Goal: Task Accomplishment & Management: Complete application form

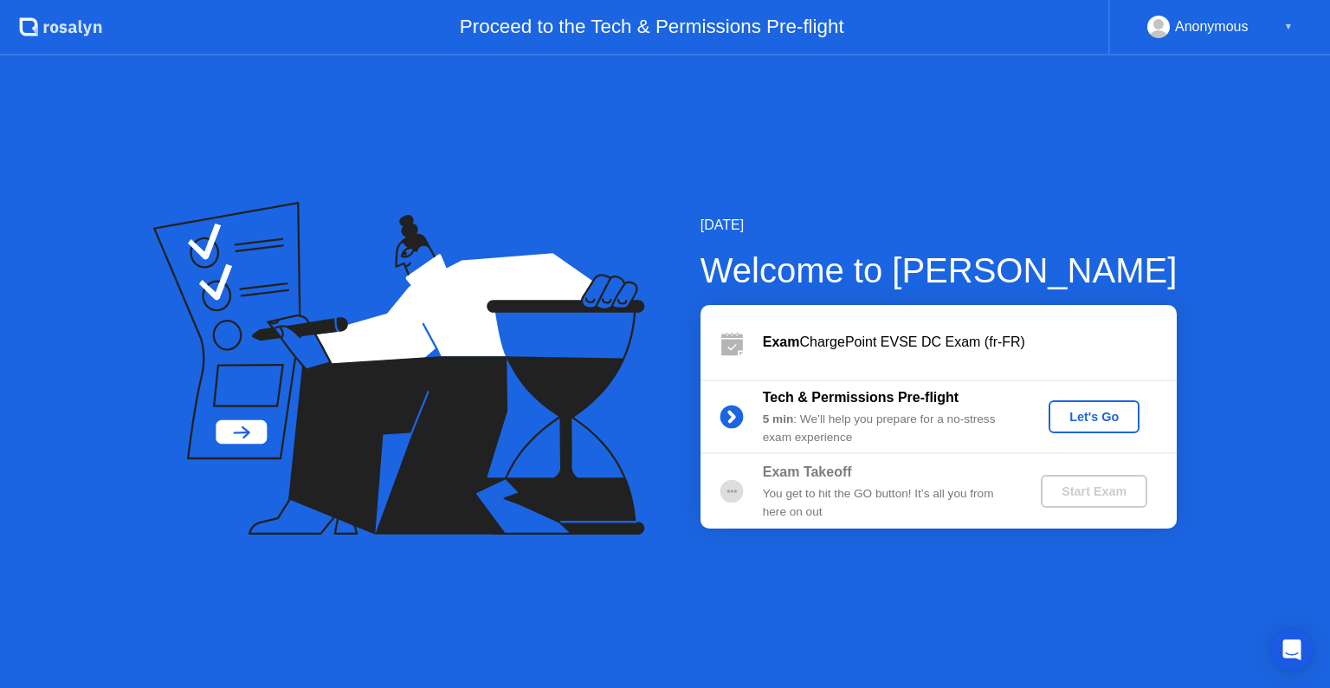
click at [1099, 426] on button "Let's Go" at bounding box center [1094, 416] width 91 height 33
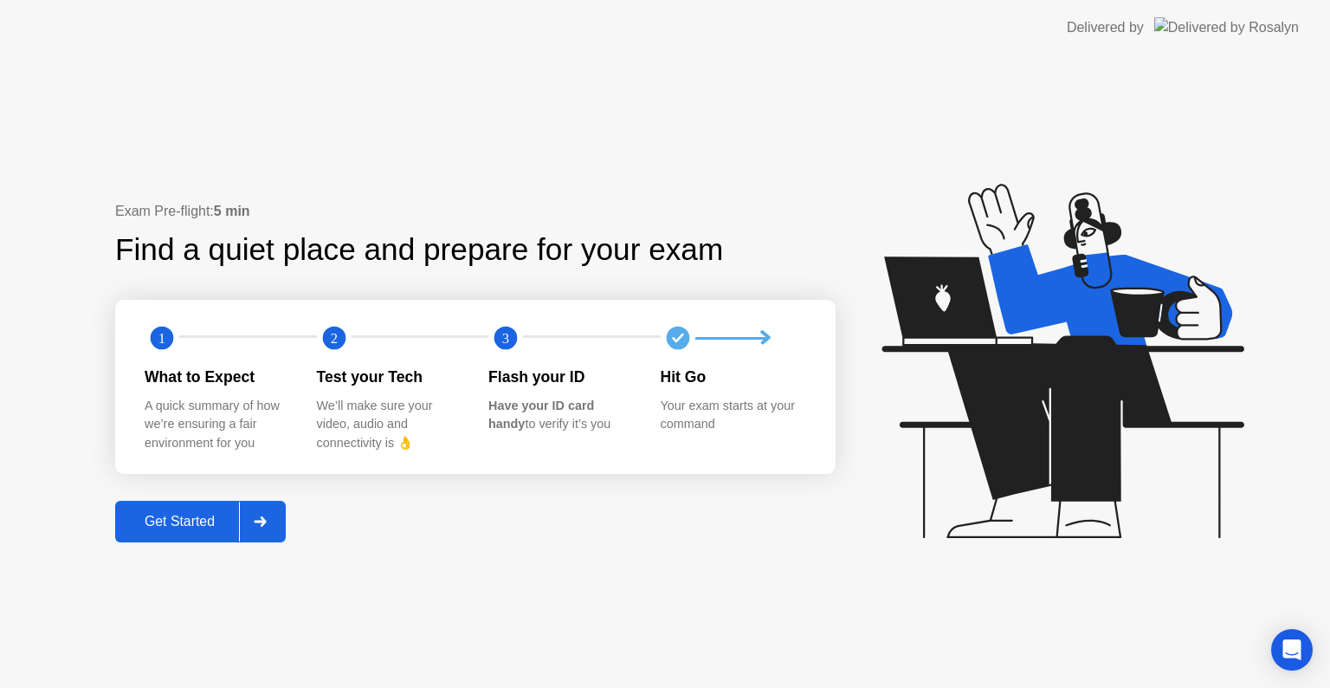
click at [172, 528] on div "Get Started" at bounding box center [179, 522] width 119 height 16
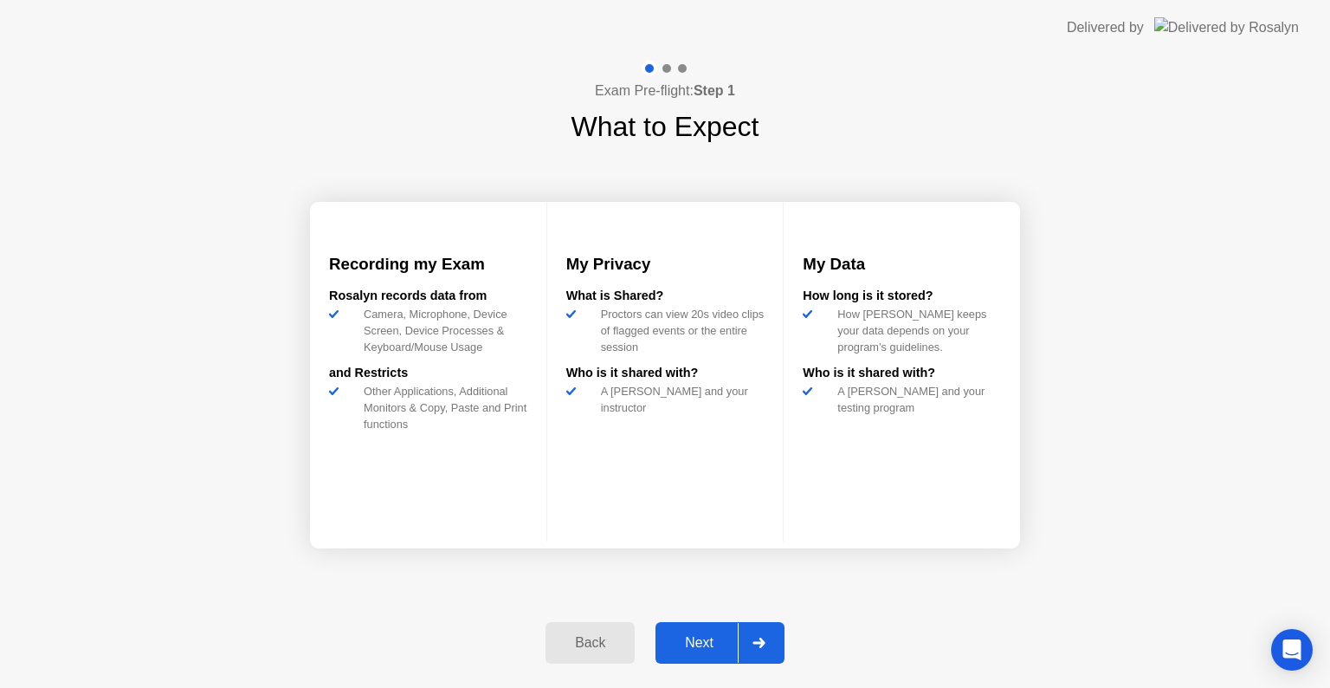
click at [713, 641] on div "Next" at bounding box center [699, 643] width 77 height 16
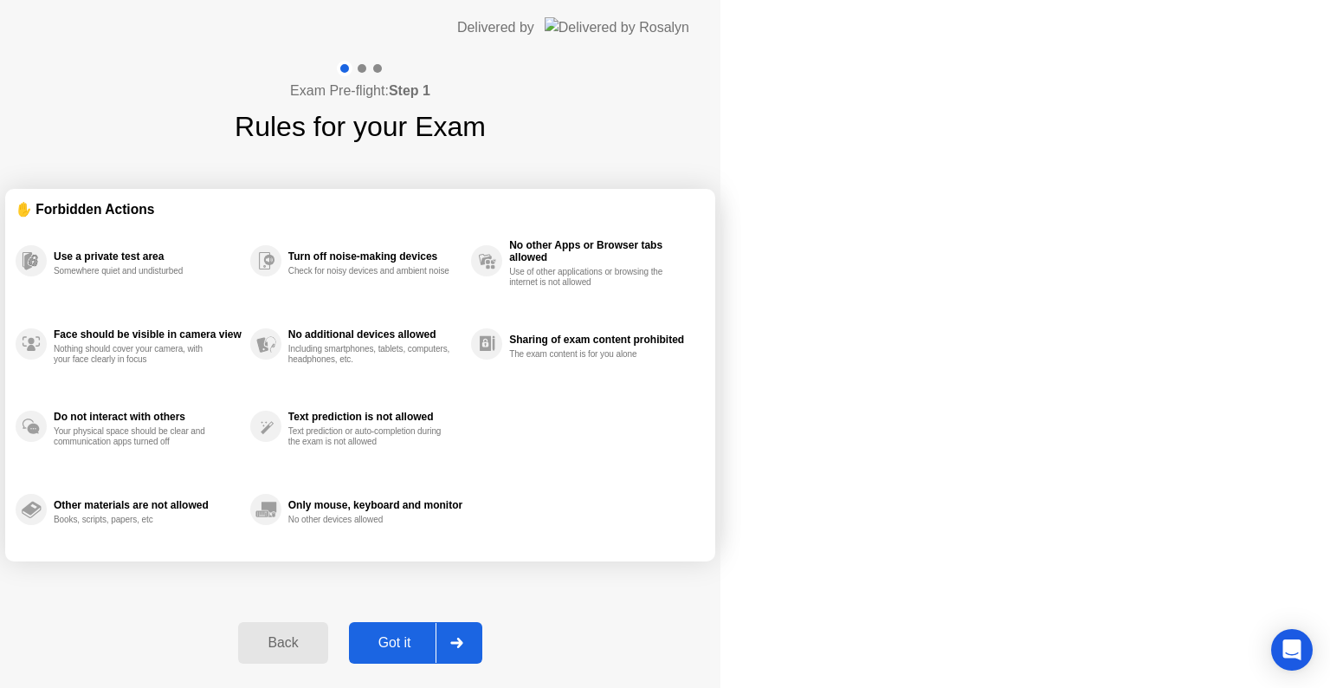
click at [436, 641] on div "Got it" at bounding box center [394, 643] width 81 height 16
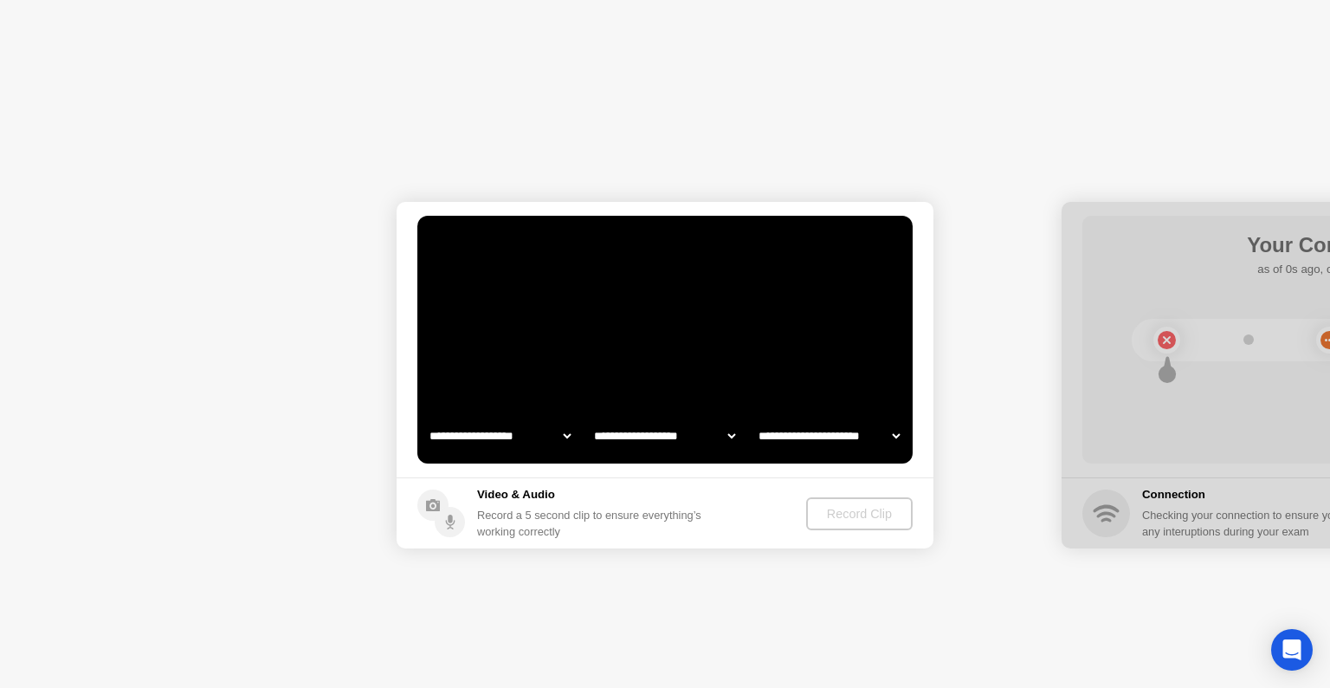
select select "**********"
select select "*******"
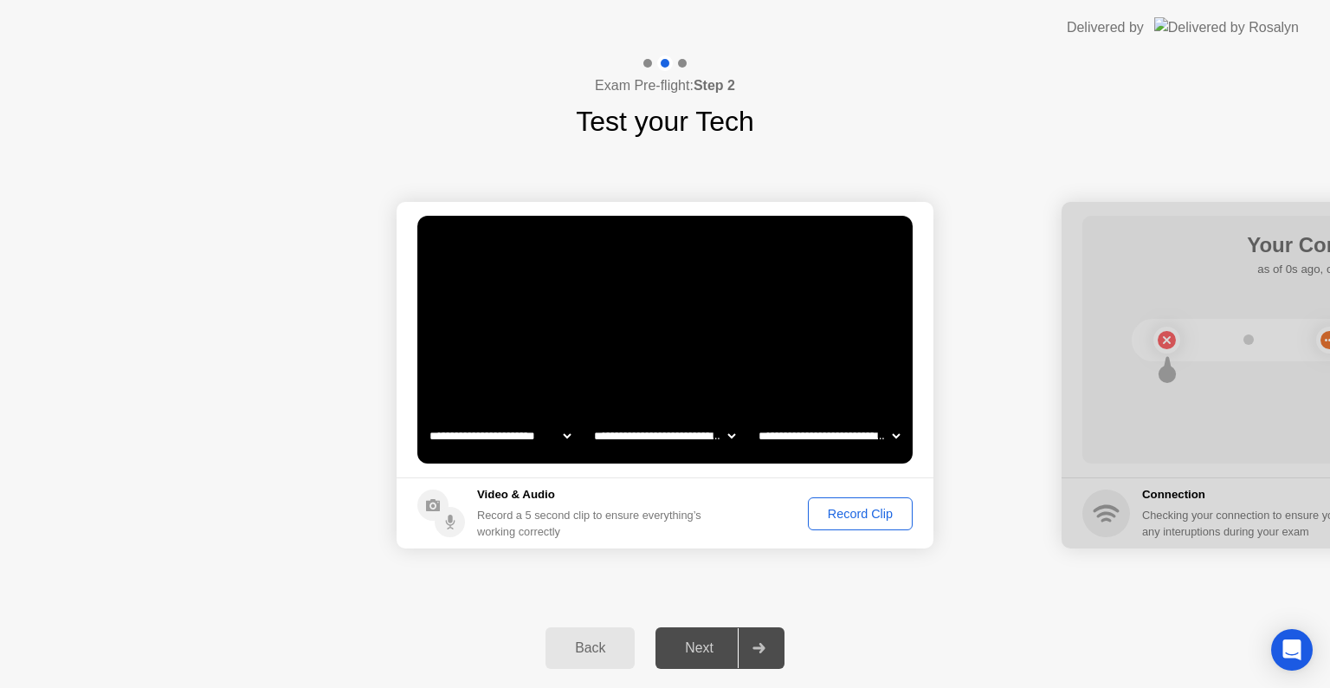
click at [864, 520] on div "Record Clip" at bounding box center [860, 514] width 93 height 14
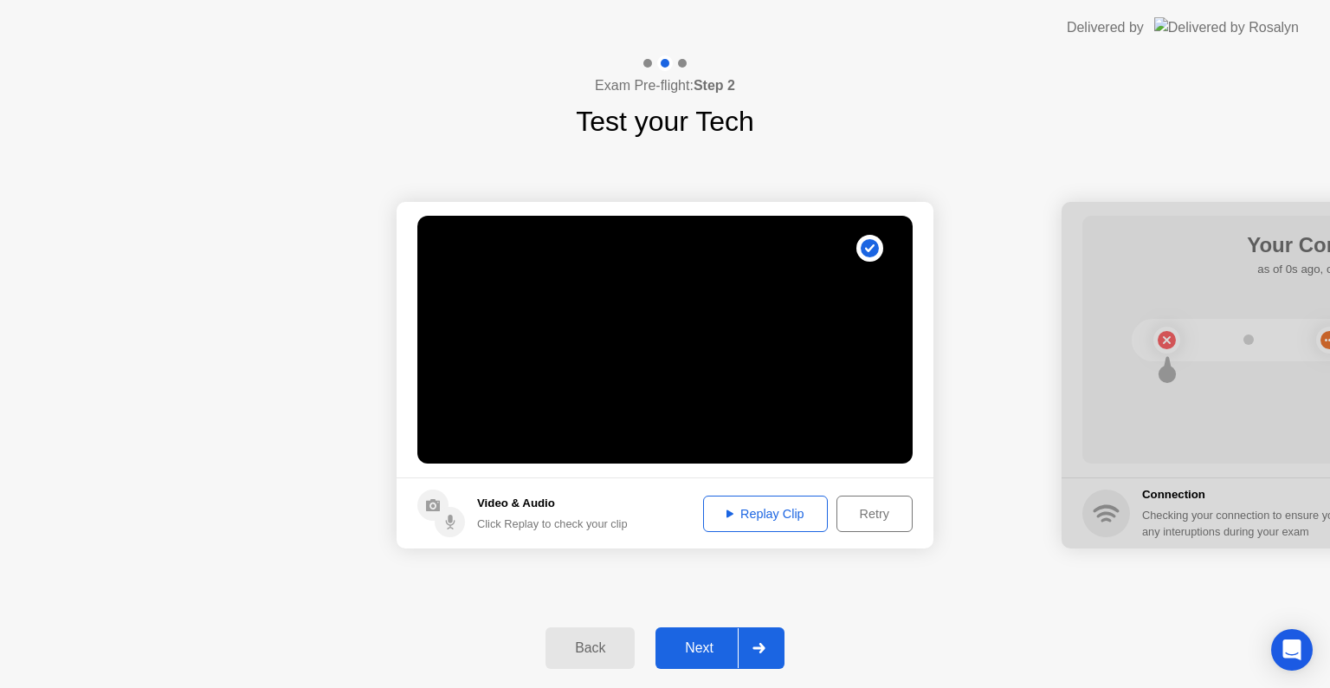
click at [876, 515] on div "Retry" at bounding box center [875, 514] width 64 height 14
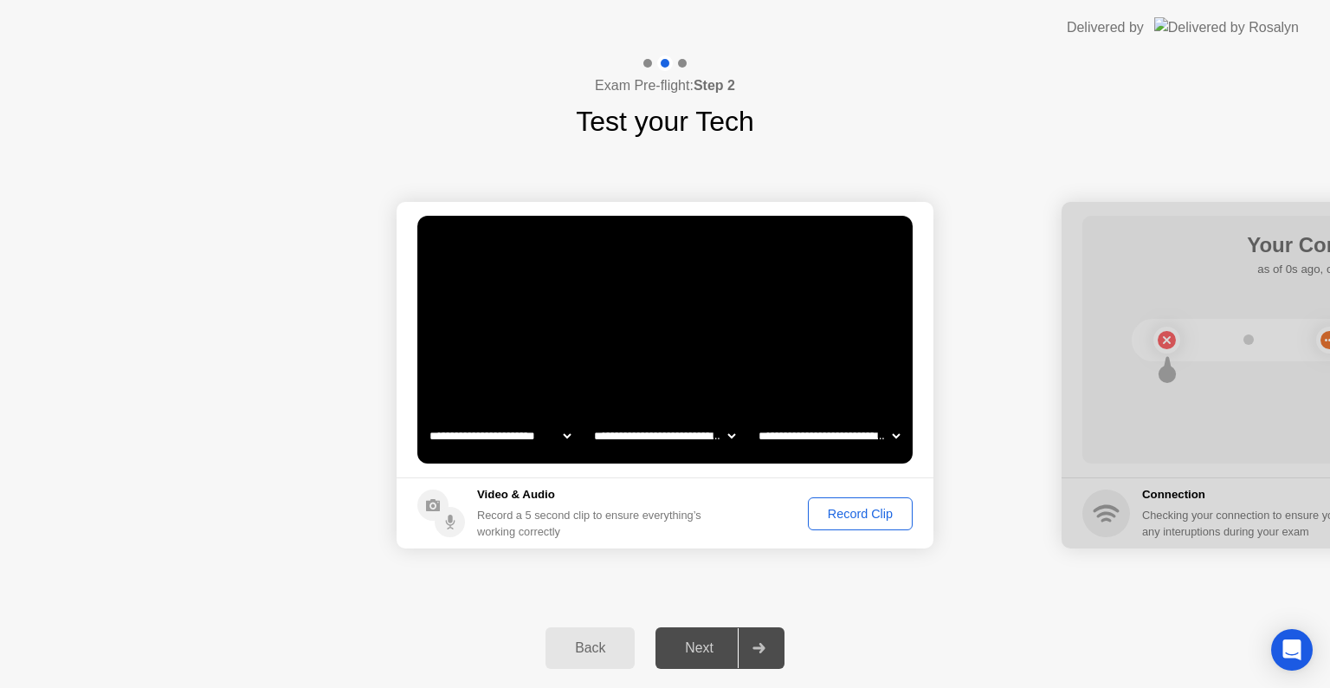
click at [862, 515] on div "Record Clip" at bounding box center [860, 514] width 93 height 14
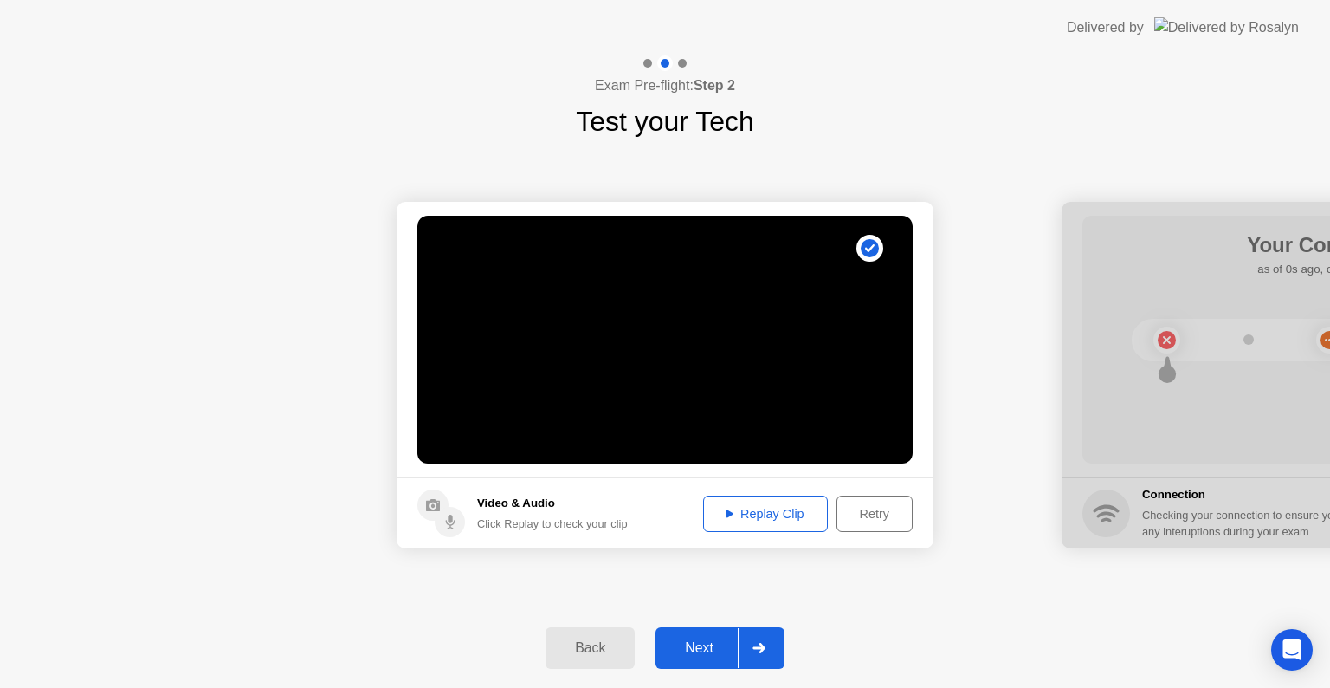
click at [787, 518] on div "Replay Clip" at bounding box center [765, 514] width 113 height 14
click at [704, 643] on div "Next" at bounding box center [699, 648] width 77 height 16
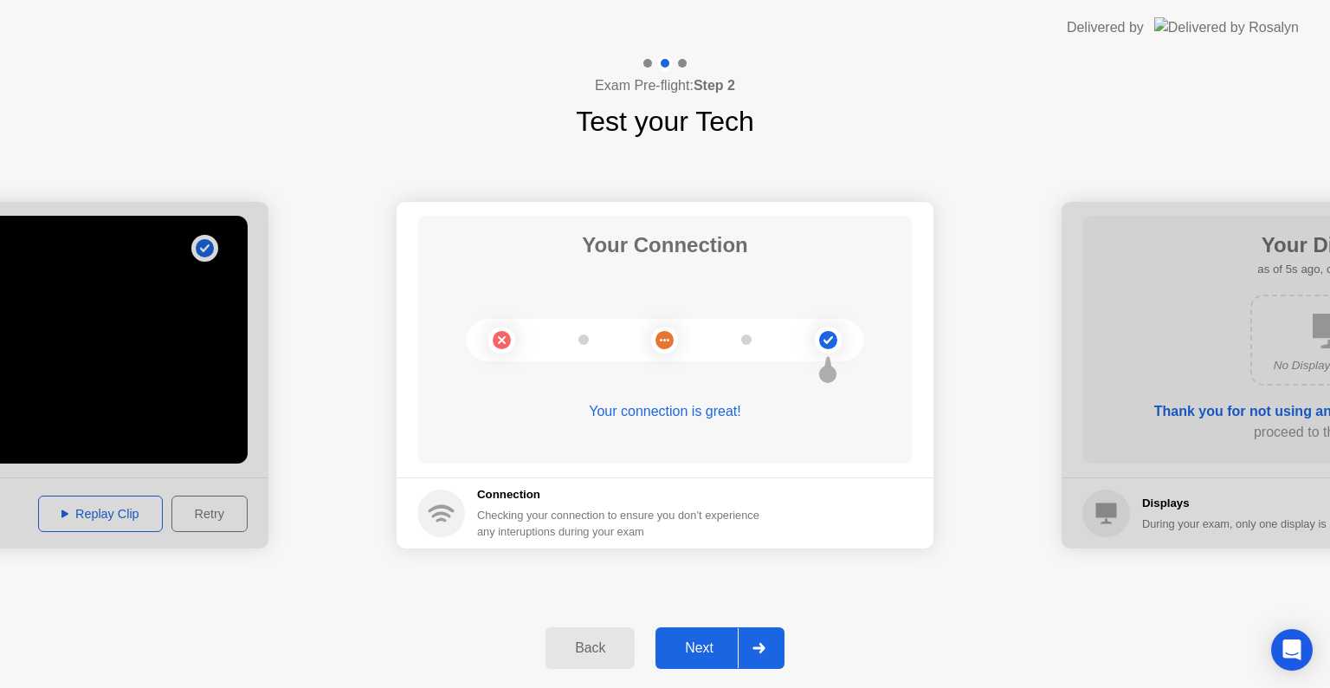
click at [696, 634] on button "Next" at bounding box center [720, 648] width 129 height 42
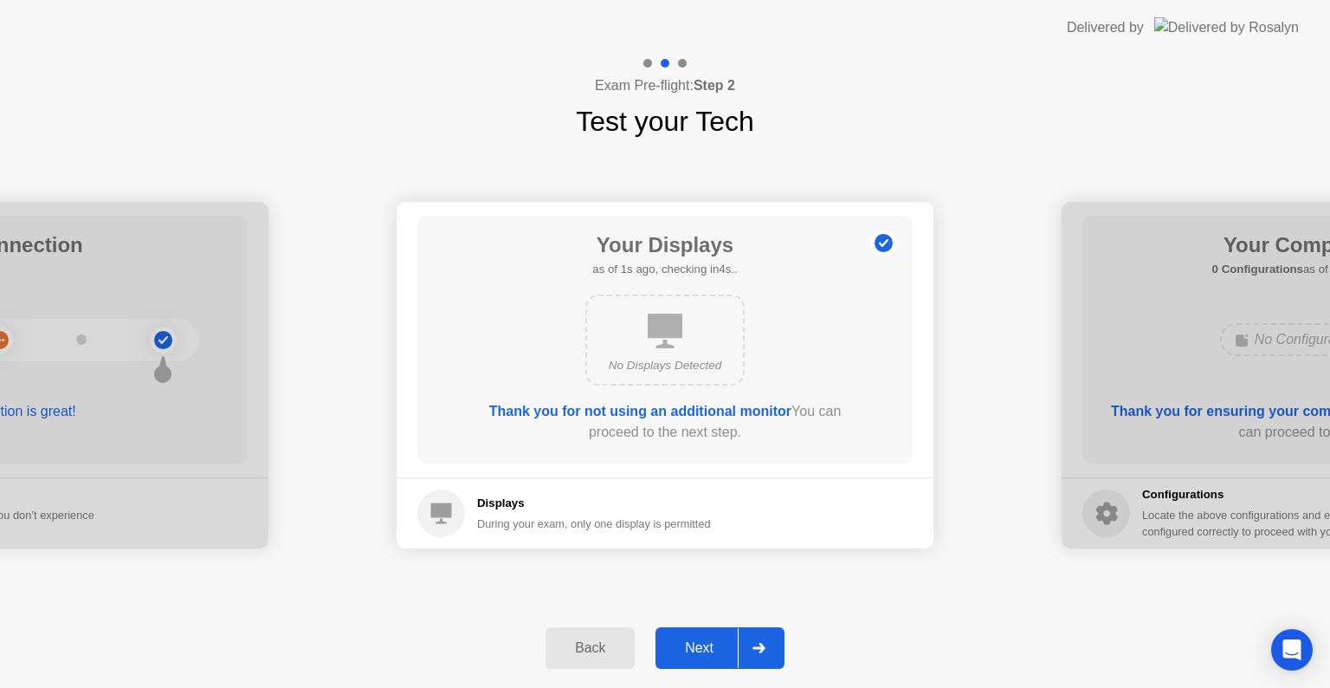
click at [698, 644] on div "Next" at bounding box center [699, 648] width 77 height 16
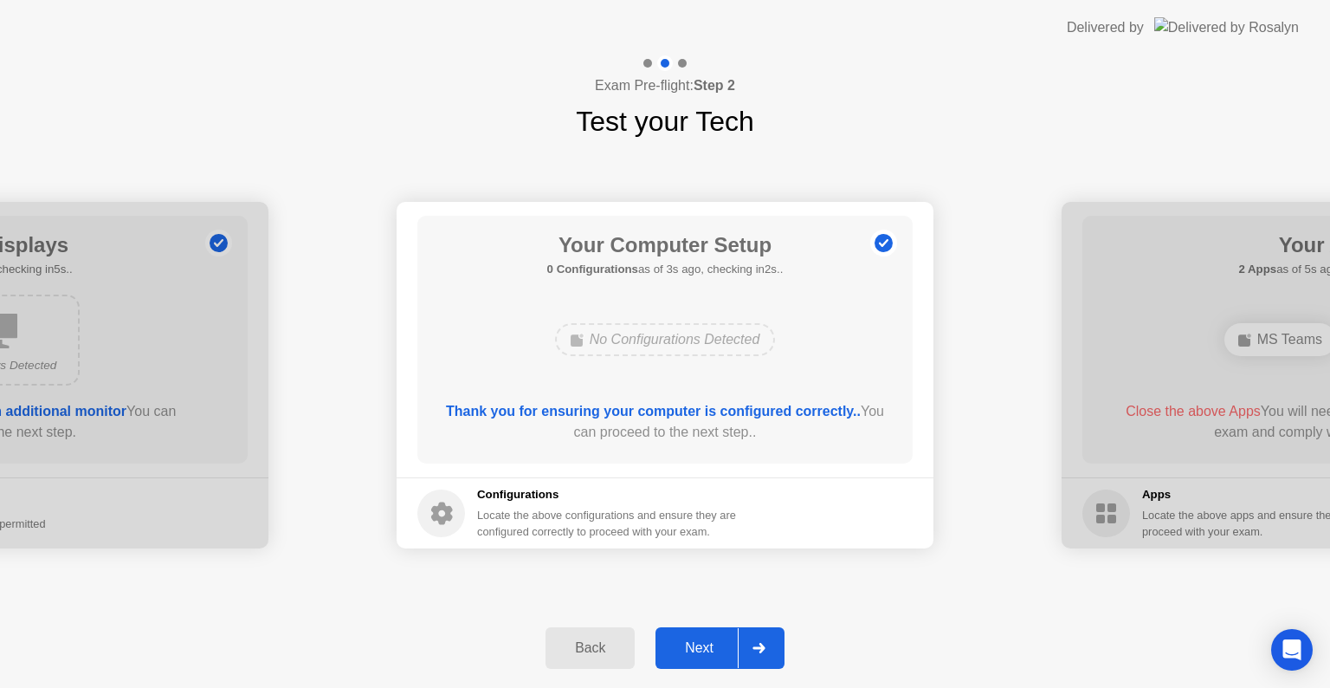
click at [710, 644] on div "Next" at bounding box center [699, 648] width 77 height 16
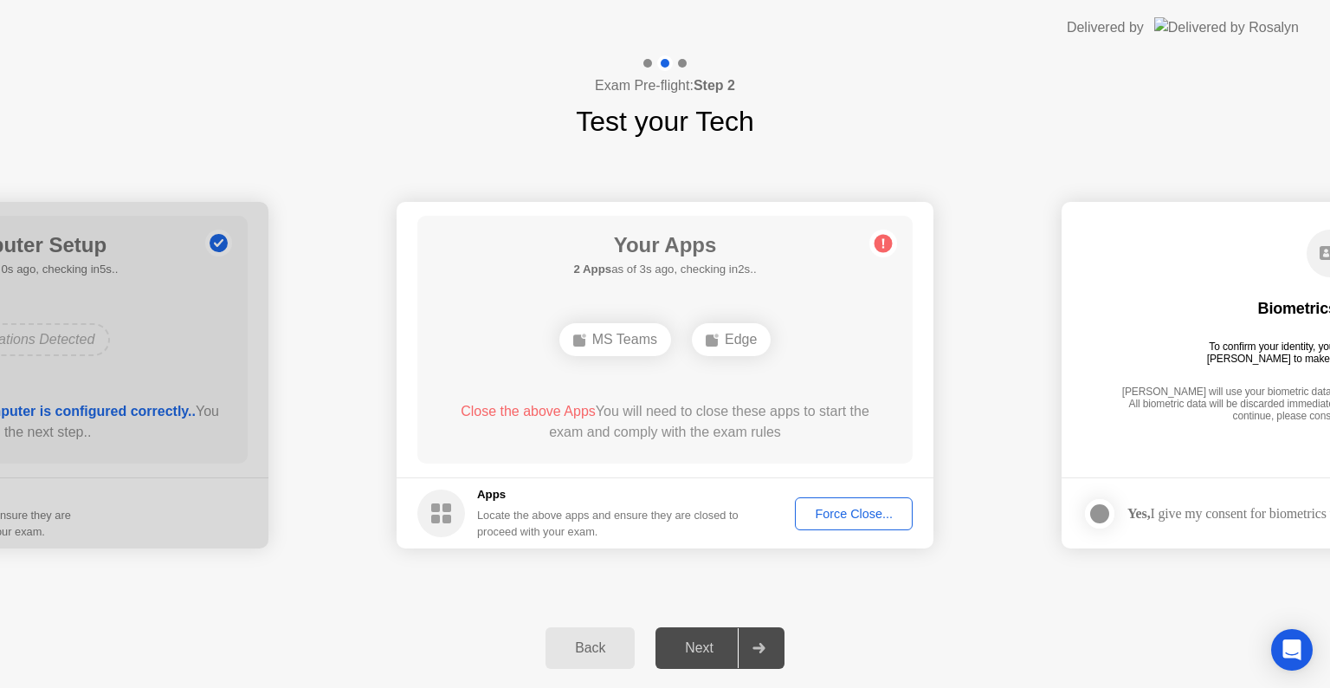
click at [855, 514] on div "Force Close..." at bounding box center [854, 514] width 106 height 14
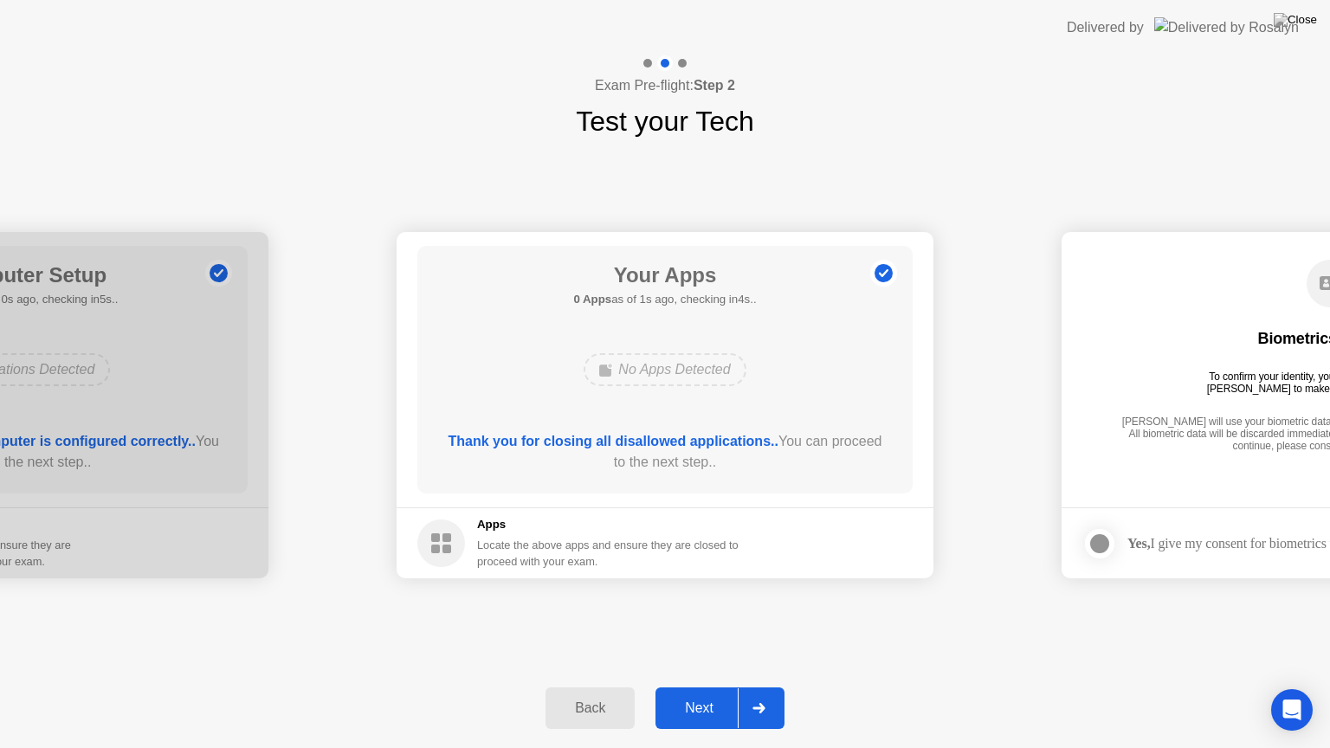
click at [703, 687] on div "Next" at bounding box center [699, 709] width 77 height 16
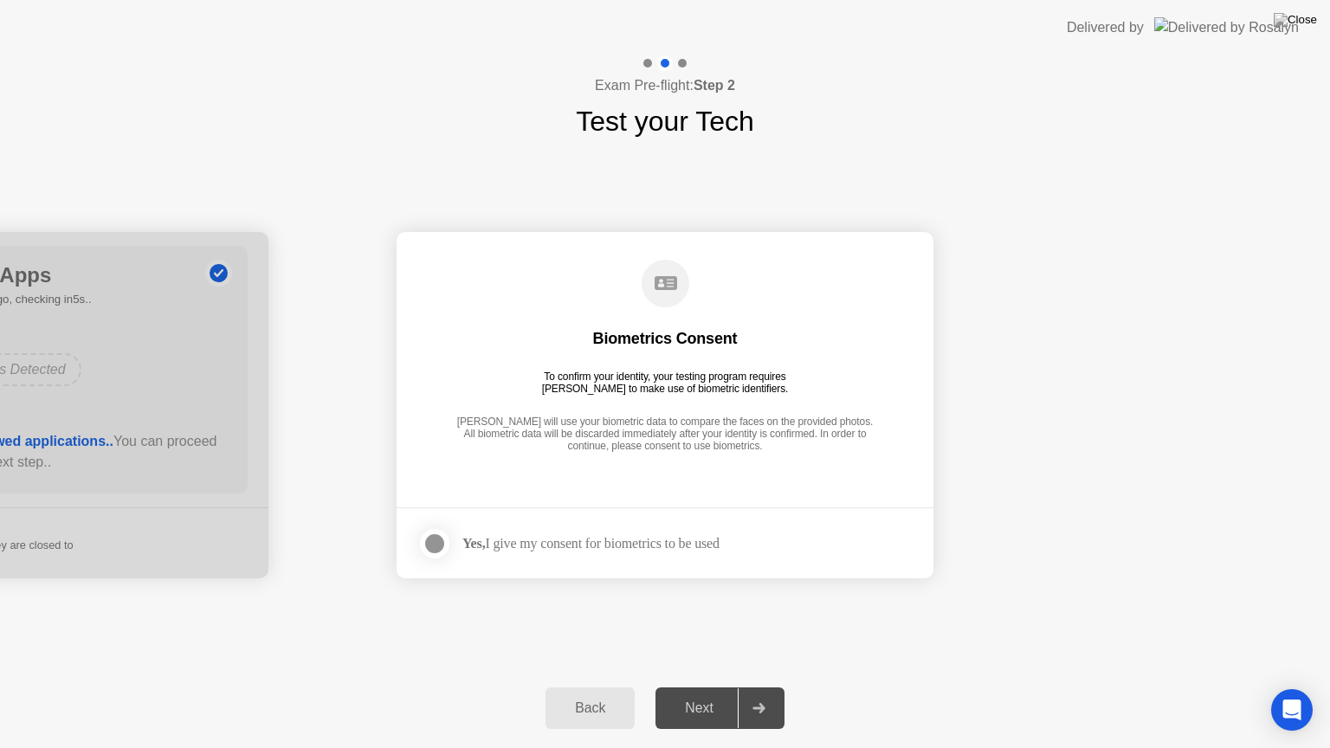
click at [570, 544] on div "Yes, I give my consent for biometrics to be used" at bounding box center [591, 543] width 257 height 16
click at [437, 541] on div at bounding box center [434, 544] width 21 height 21
click at [701, 687] on div "Next" at bounding box center [699, 709] width 77 height 16
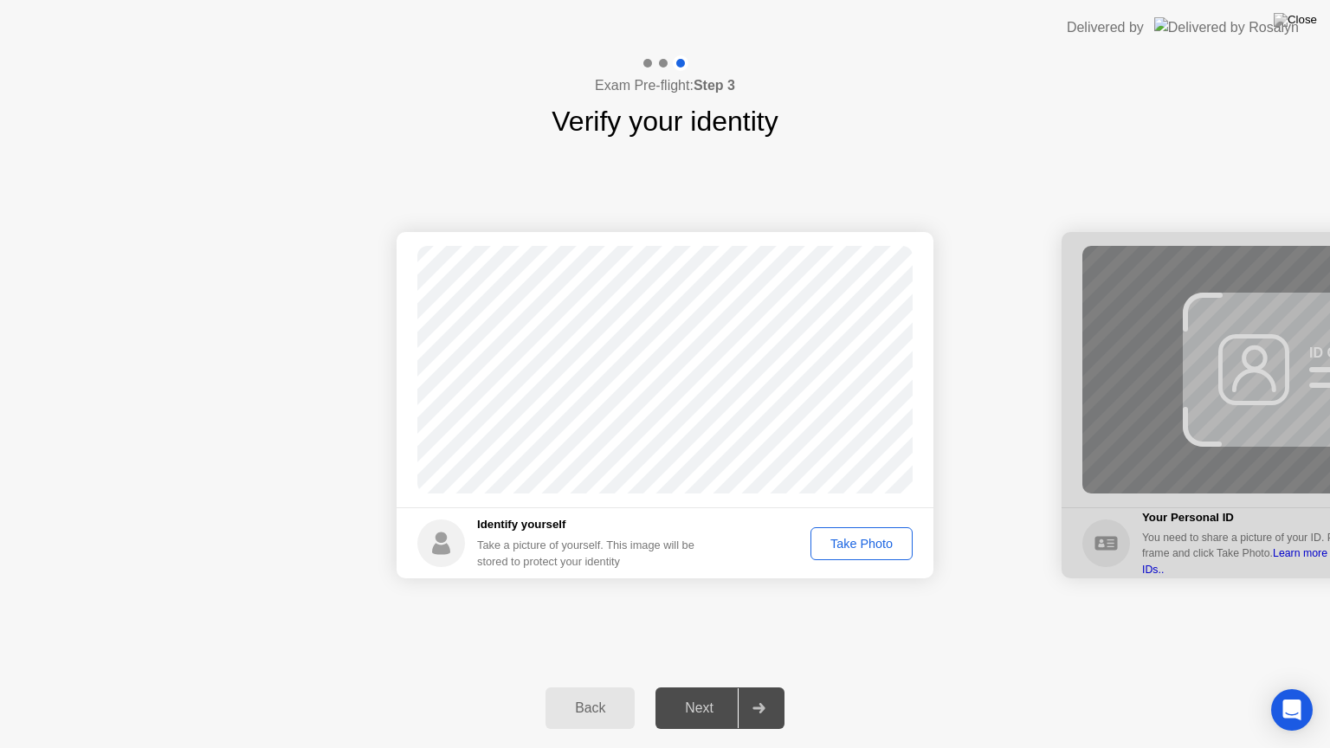
click at [855, 544] on div "Take Photo" at bounding box center [862, 544] width 90 height 14
click at [693, 687] on div "Next" at bounding box center [699, 709] width 77 height 16
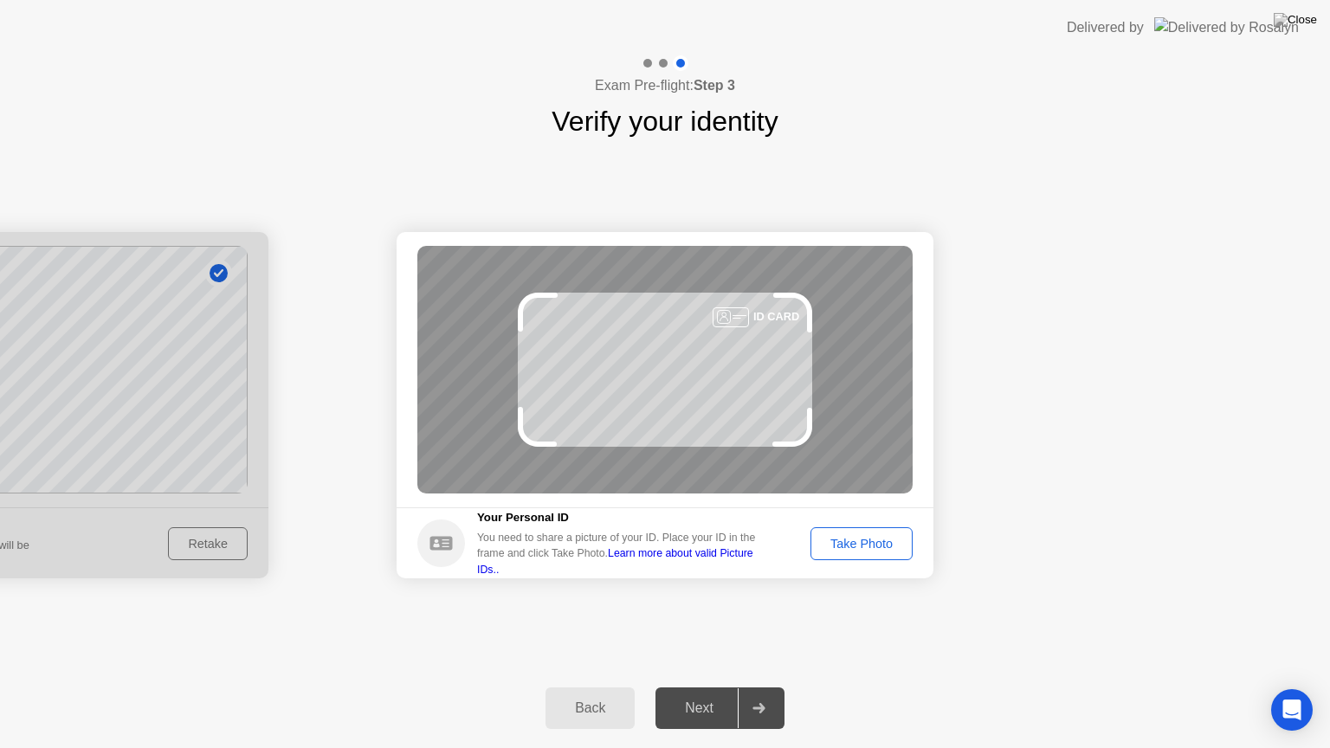
click at [884, 548] on div "Take Photo" at bounding box center [862, 544] width 90 height 14
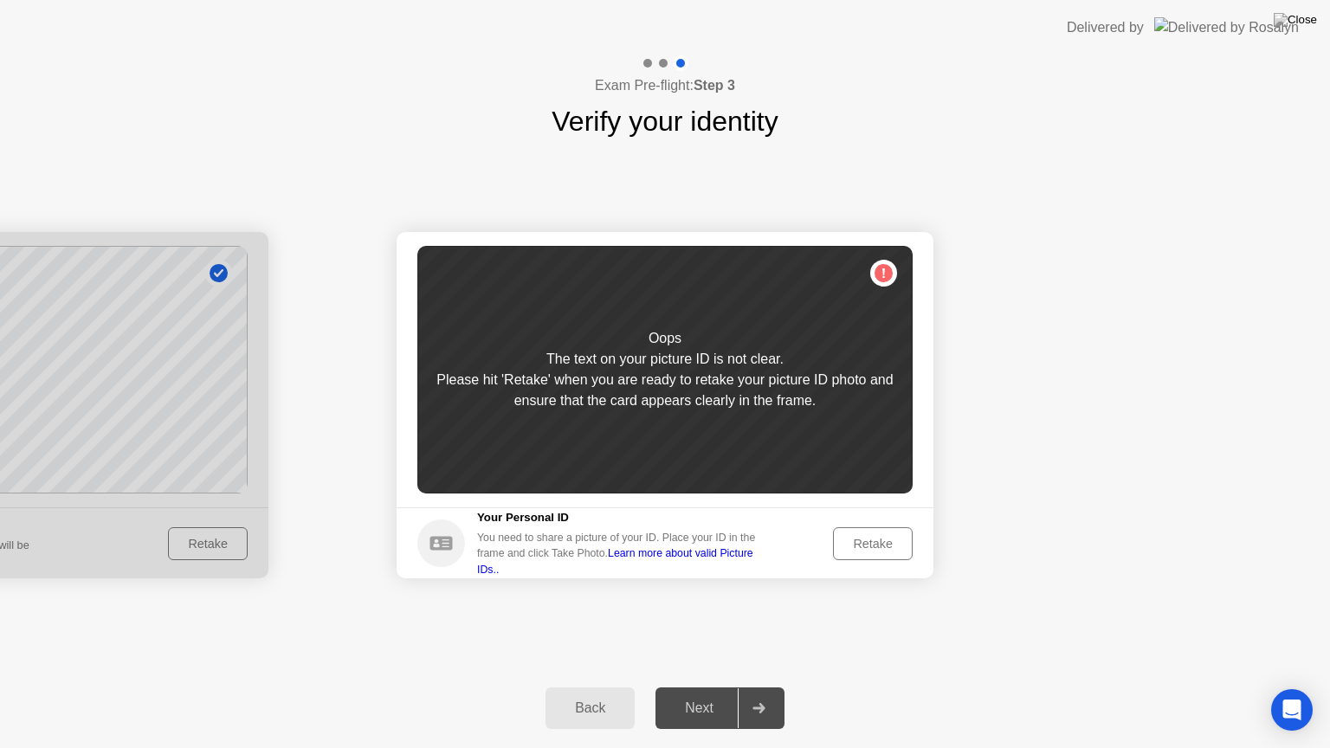
click at [893, 553] on button "Retake" at bounding box center [873, 544] width 80 height 33
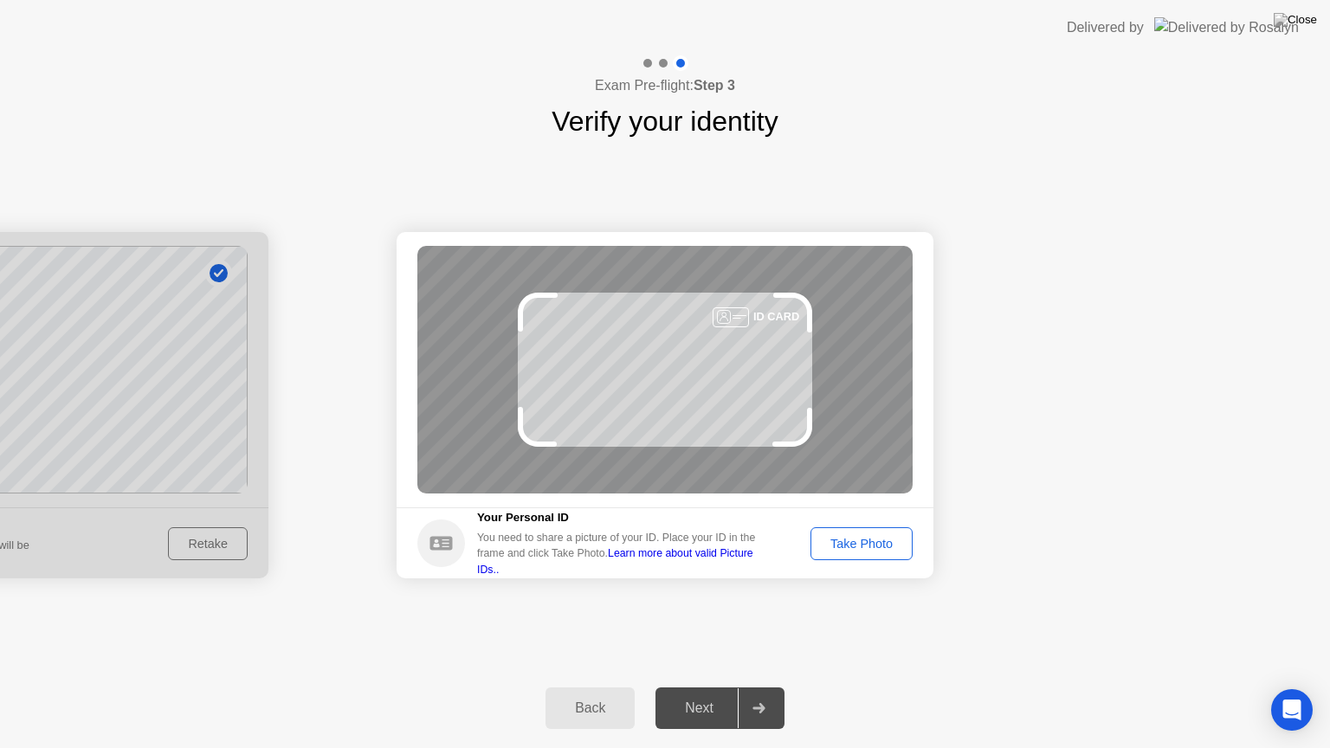
click at [887, 551] on div "Take Photo" at bounding box center [862, 544] width 90 height 14
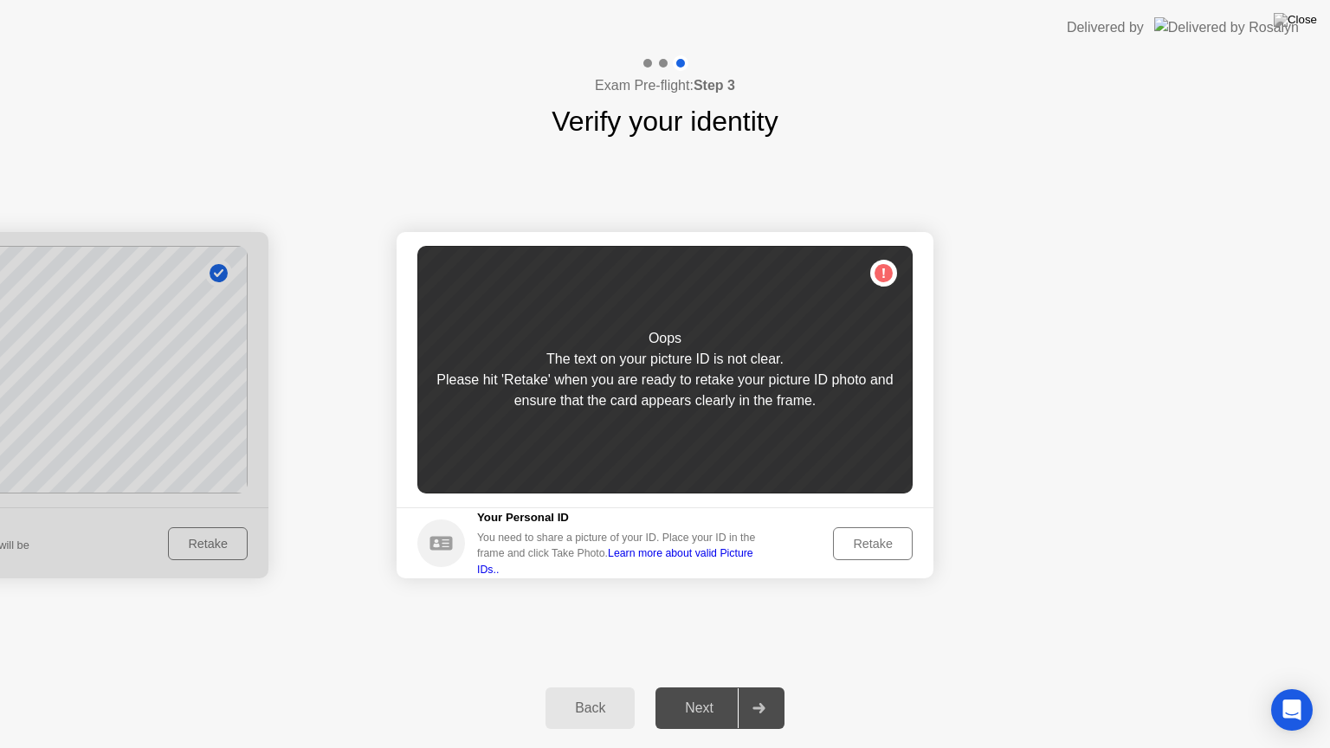
click at [885, 550] on div "Retake" at bounding box center [873, 544] width 68 height 14
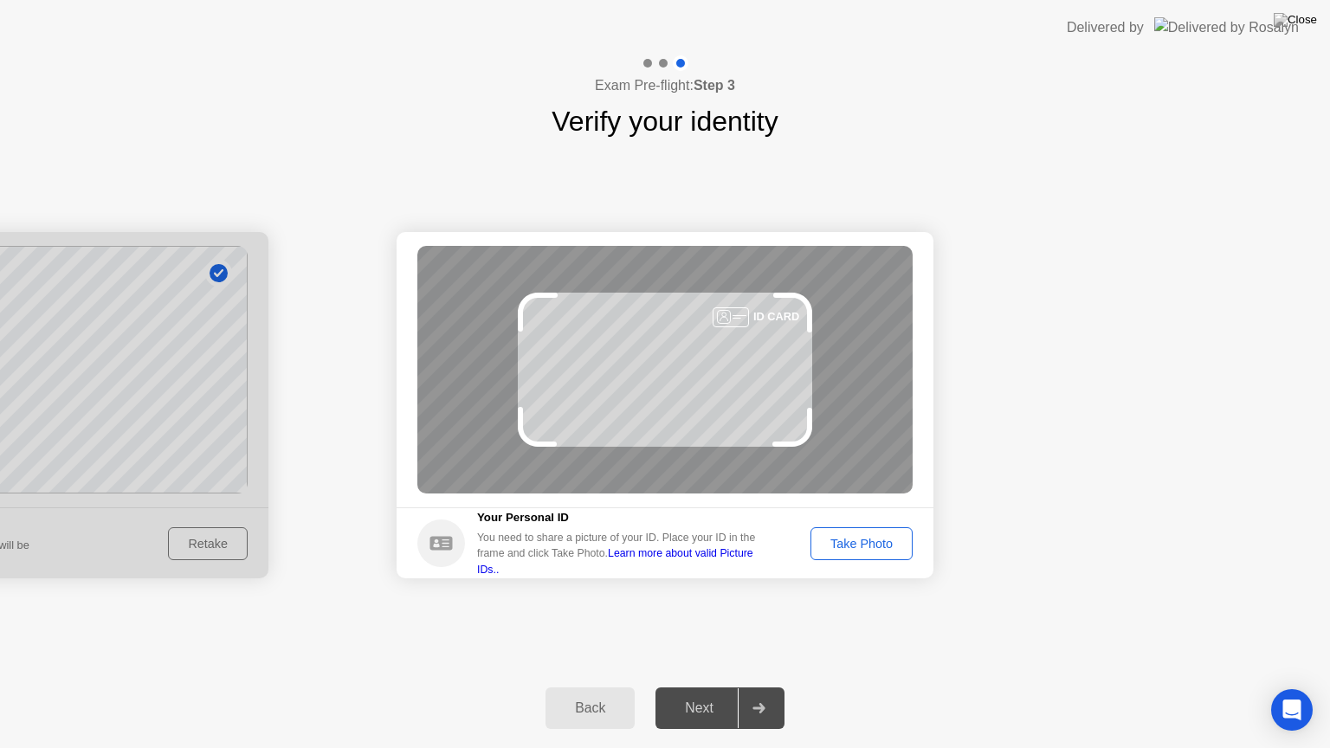
click at [865, 546] on div "Take Photo" at bounding box center [862, 544] width 90 height 14
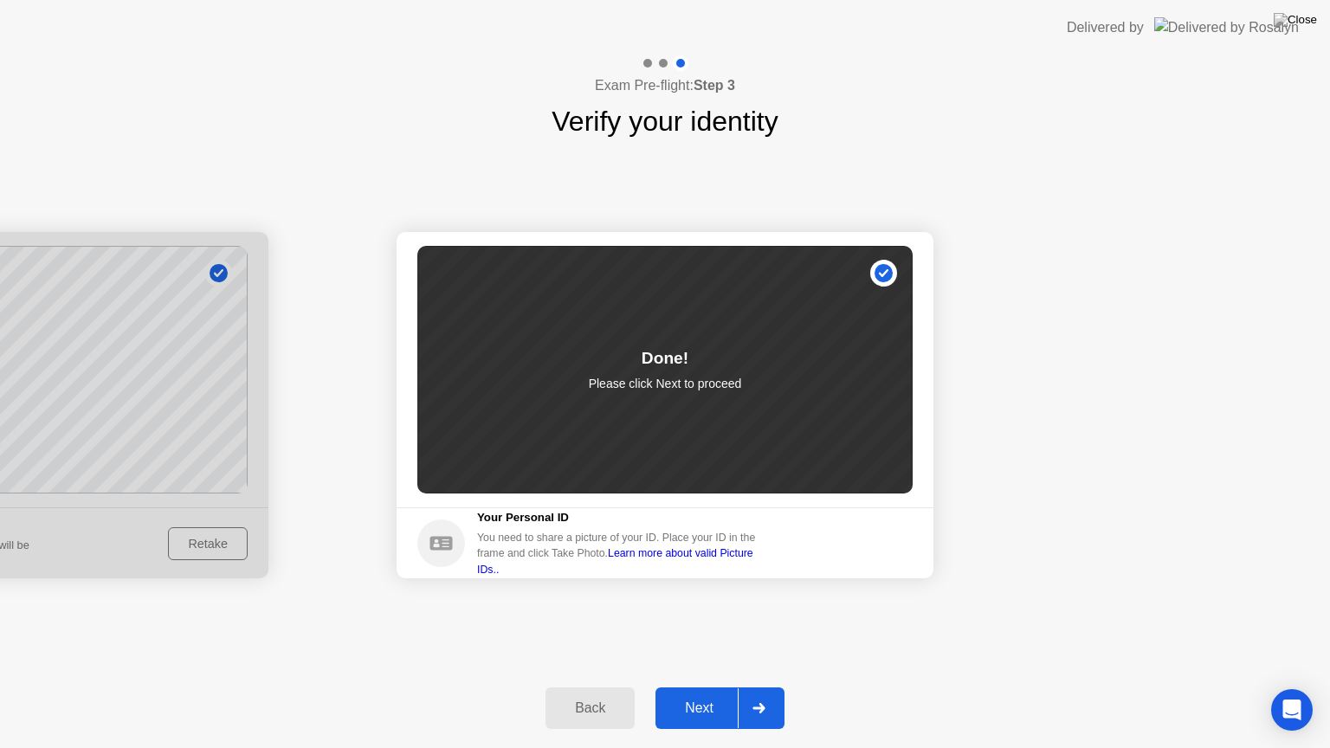
click at [691, 687] on div "Next" at bounding box center [699, 709] width 77 height 16
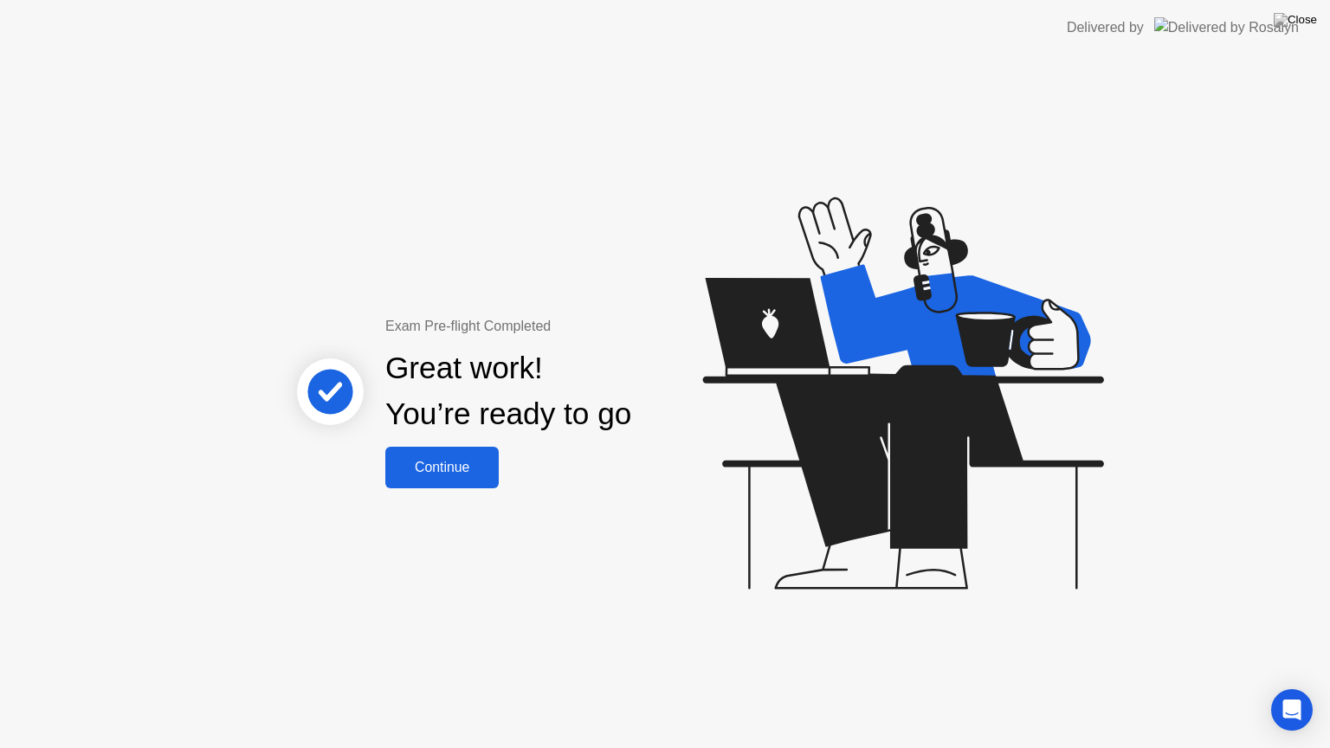
click at [459, 468] on div "Continue" at bounding box center [442, 468] width 103 height 16
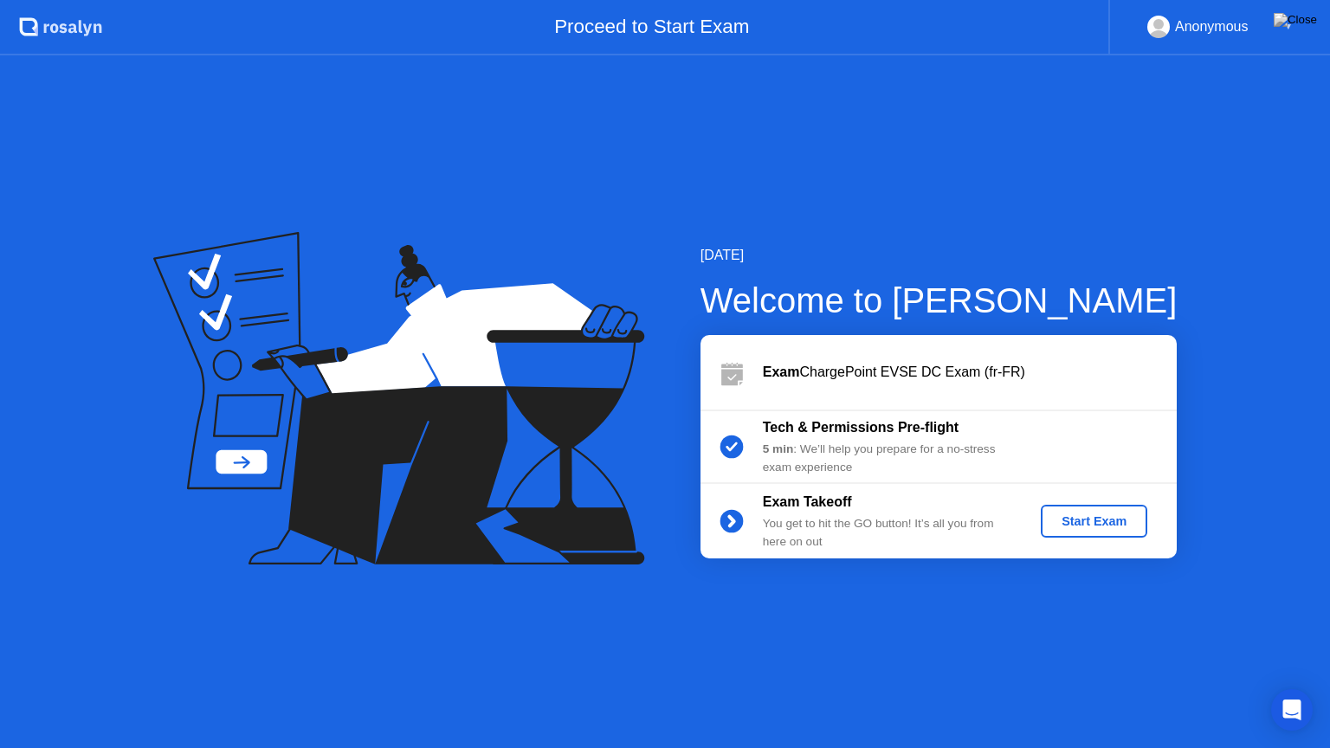
click at [1082, 520] on div "Start Exam" at bounding box center [1094, 522] width 93 height 14
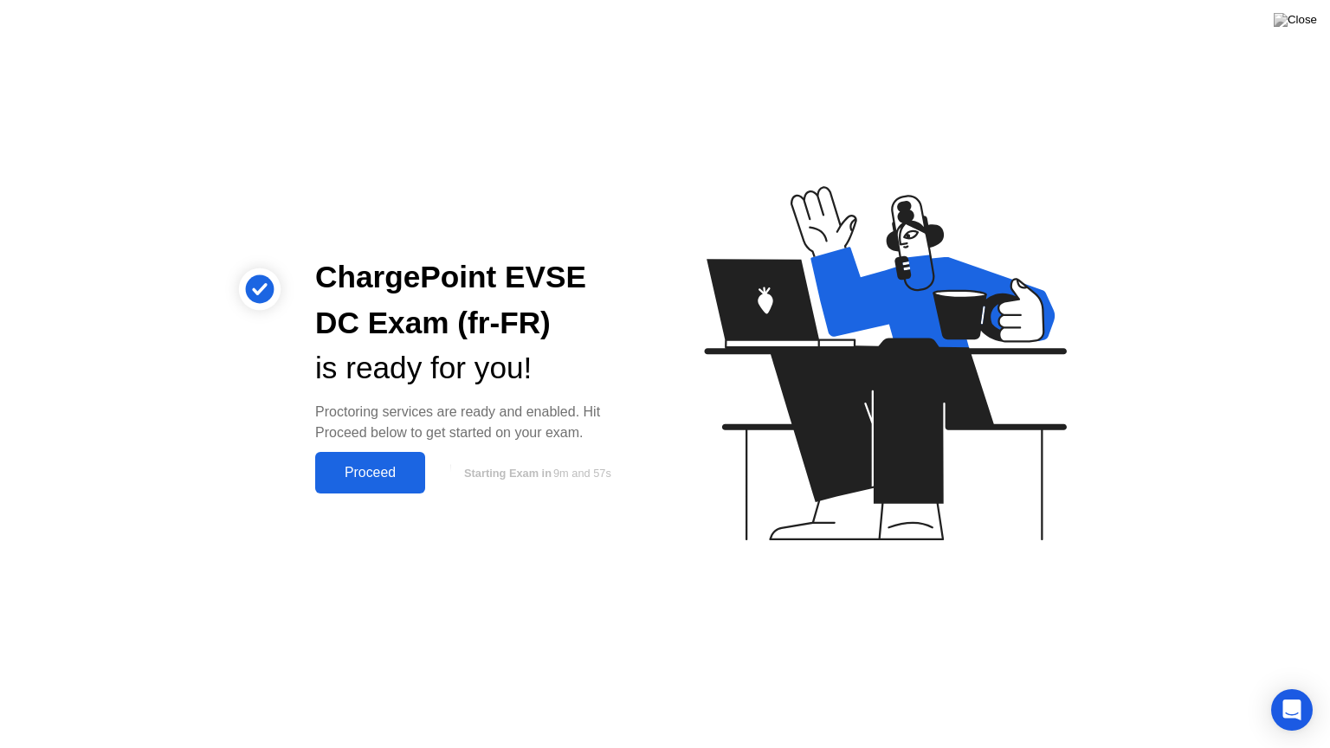
click at [374, 469] on div "Proceed" at bounding box center [370, 473] width 100 height 16
